Goal: Check status

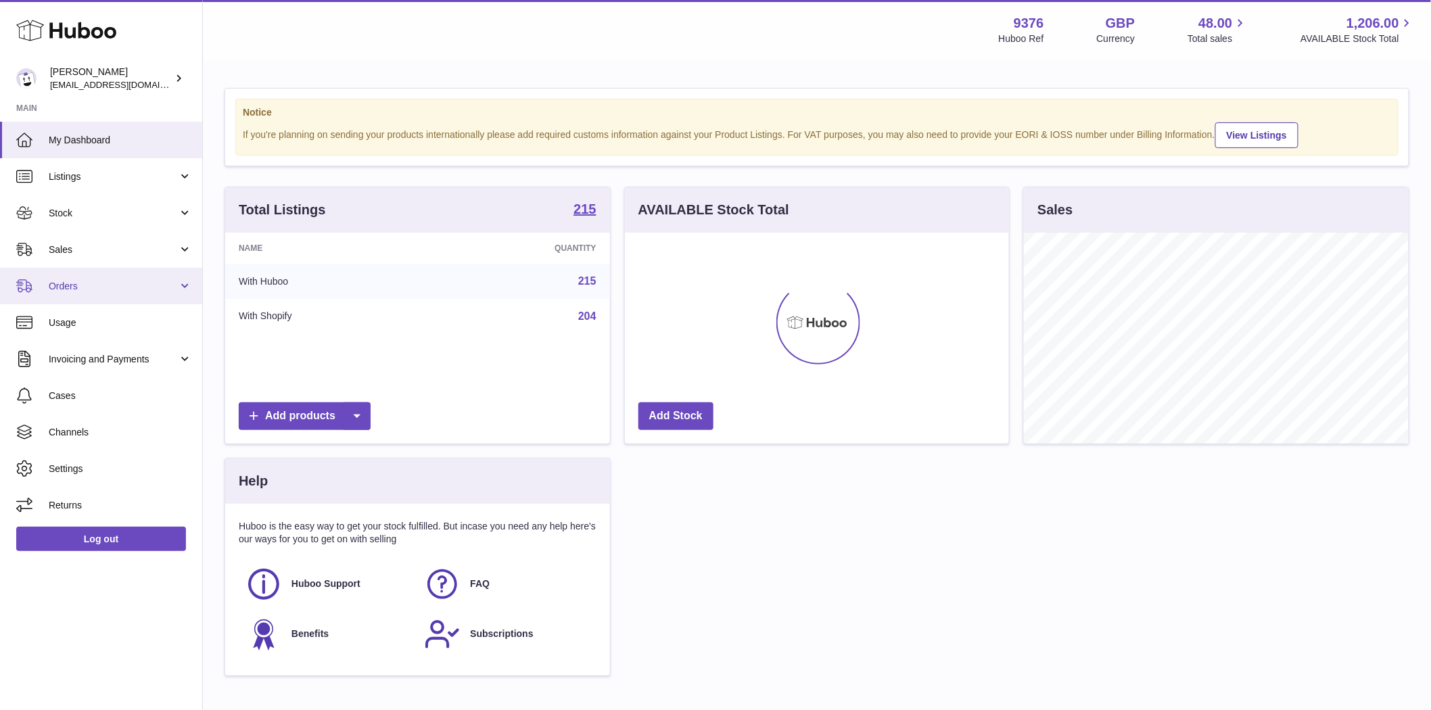
scroll to position [211, 384]
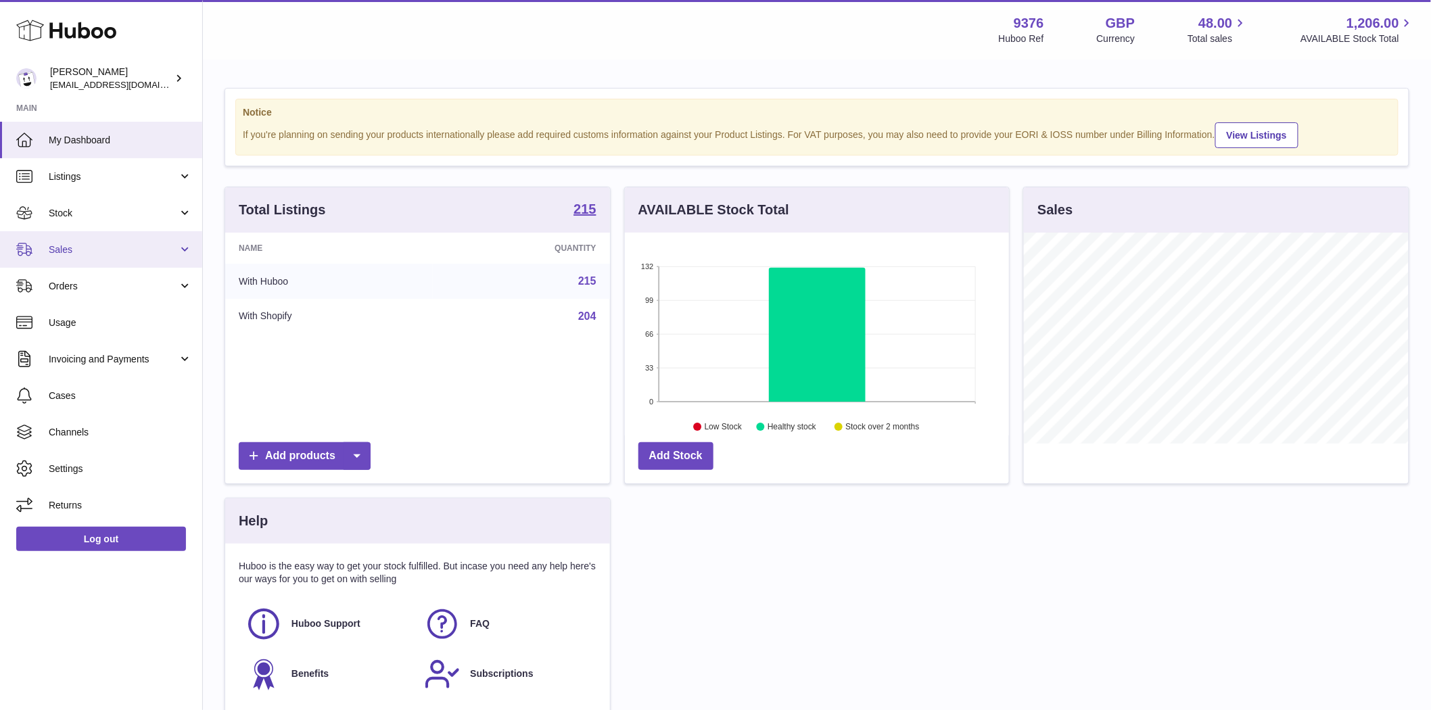
click at [64, 252] on span "Sales" at bounding box center [113, 249] width 129 height 13
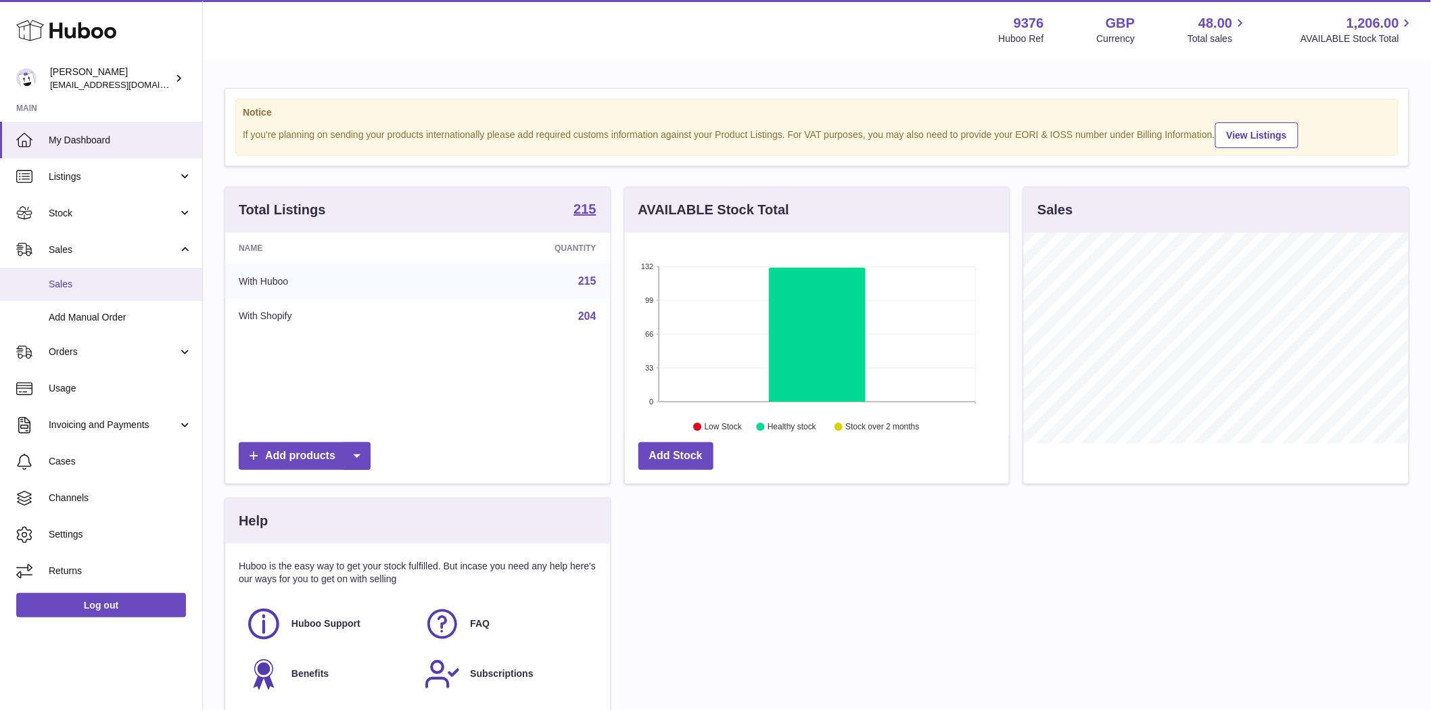
click at [69, 284] on span "Sales" at bounding box center [120, 284] width 143 height 13
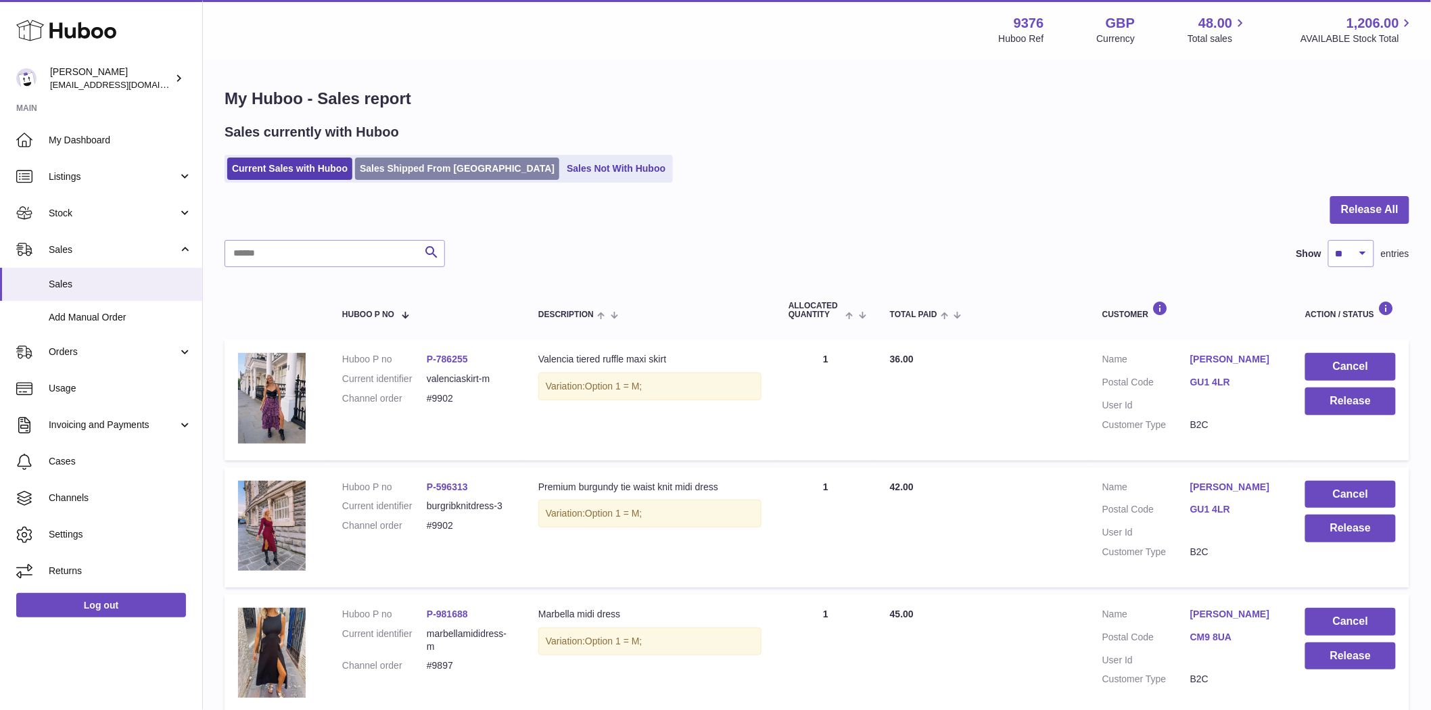
click at [427, 179] on link "Sales Shipped From [GEOGRAPHIC_DATA]" at bounding box center [457, 169] width 204 height 22
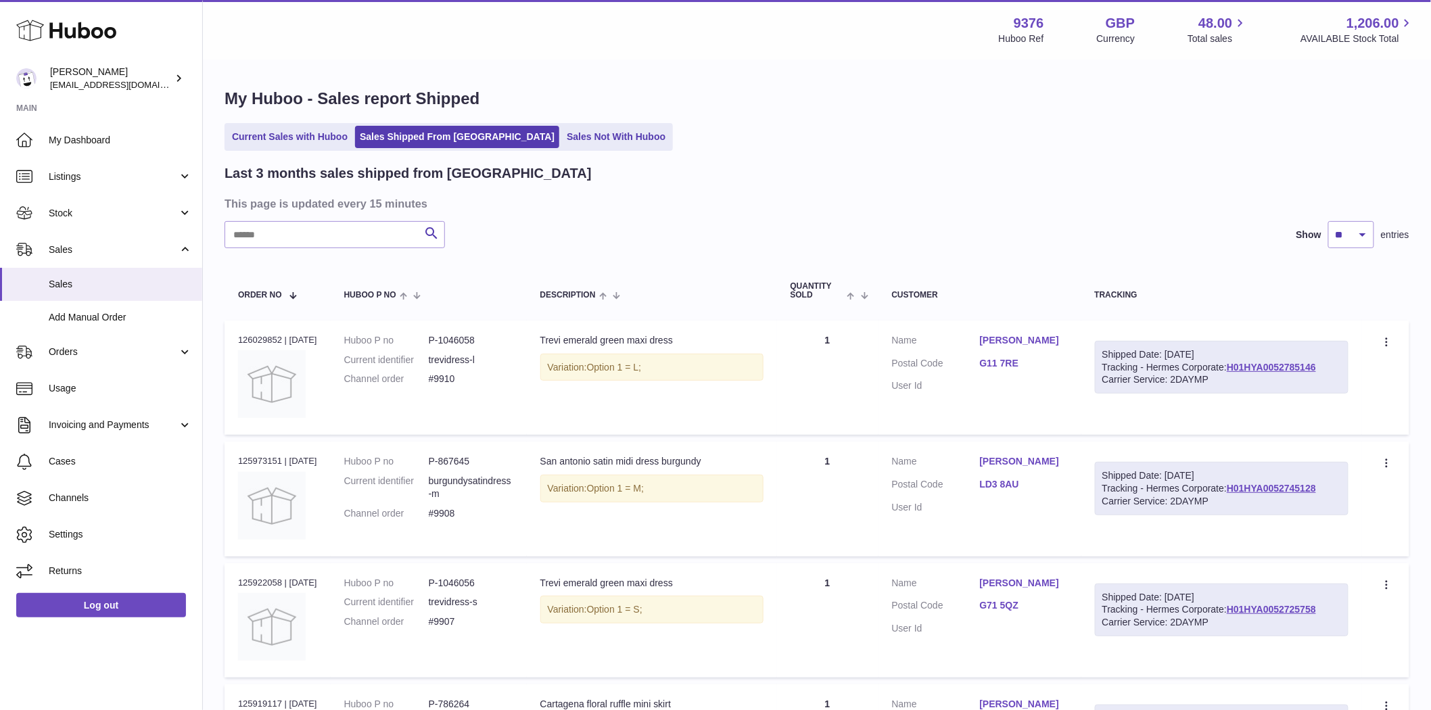
drag, startPoint x: 283, startPoint y: 338, endPoint x: 235, endPoint y: 335, distance: 47.4
click at [235, 335] on td "Order no 126029852 | [DATE]" at bounding box center [278, 378] width 106 height 114
copy div "126029852"
